Goal: Find specific page/section: Find specific page/section

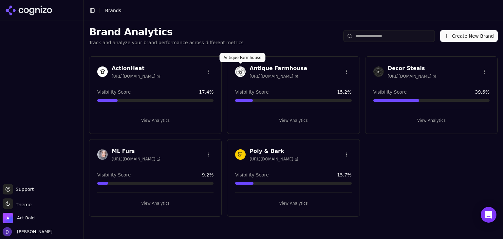
click at [264, 65] on h3 "Antique Farmhouse" at bounding box center [279, 69] width 58 height 8
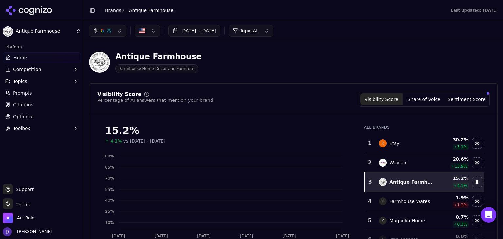
click at [190, 29] on button "[DATE] - [DATE]" at bounding box center [194, 31] width 52 height 12
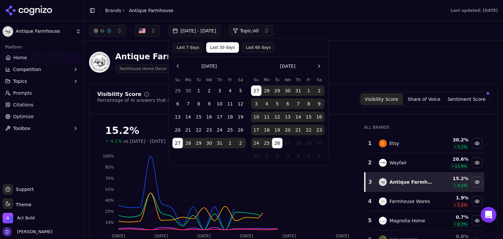
click at [179, 50] on button "Last 7 days" at bounding box center [188, 47] width 31 height 10
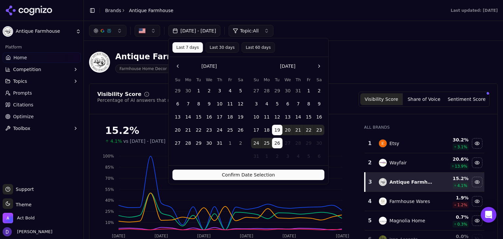
click at [217, 172] on button "Confirm Date Selection" at bounding box center [249, 175] width 152 height 10
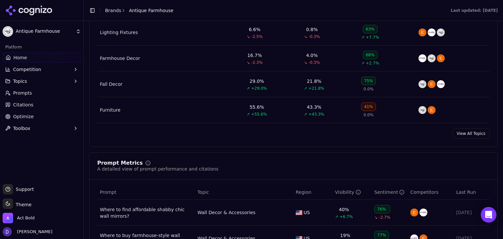
scroll to position [349, 0]
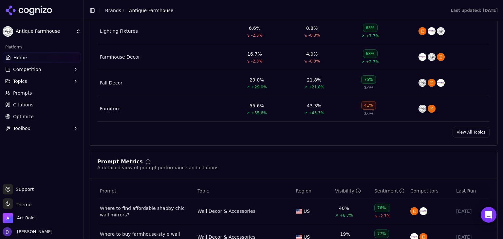
click at [468, 139] on div "Topic Performance Monitor topics related to your brand Topics Visibility Score …" at bounding box center [293, 45] width 409 height 201
click at [466, 133] on link "View All Topics" at bounding box center [471, 132] width 37 height 10
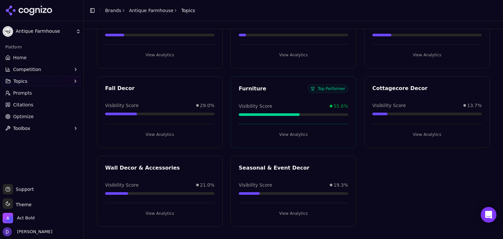
scroll to position [29, 0]
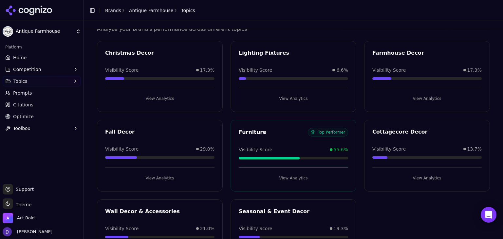
click at [27, 118] on span "Optimize" at bounding box center [23, 116] width 21 height 7
